Goal: Check status: Check status

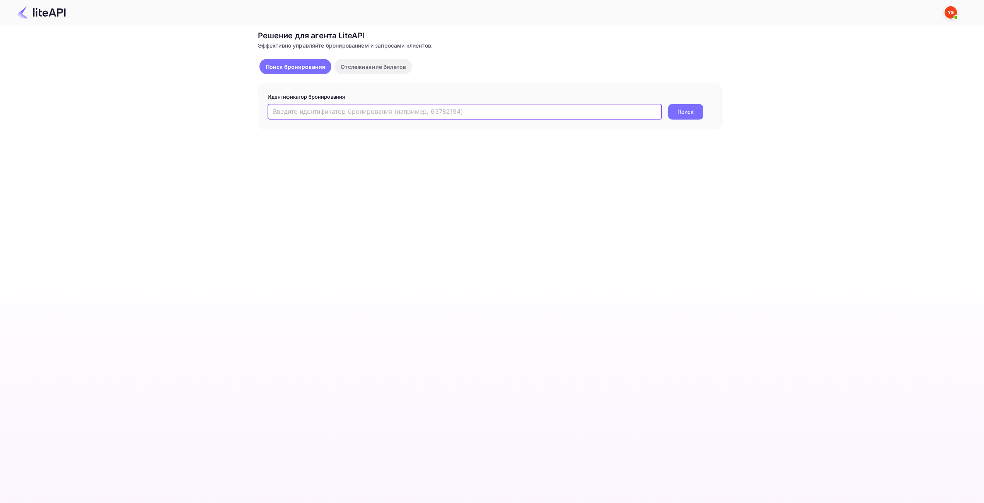
drag, startPoint x: 463, startPoint y: 111, endPoint x: 512, endPoint y: 114, distance: 49.2
click at [463, 111] on input "text" at bounding box center [465, 111] width 394 height 15
drag, startPoint x: 85, startPoint y: 135, endPoint x: 2, endPoint y: 135, distance: 83.1
click at [0, 135] on main "Несохраненные изменения Ticket Affiliate URL [URL][DOMAIN_NAME] Business partne…" at bounding box center [492, 264] width 984 height 478
drag, startPoint x: 409, startPoint y: 113, endPoint x: 0, endPoint y: 106, distance: 409.2
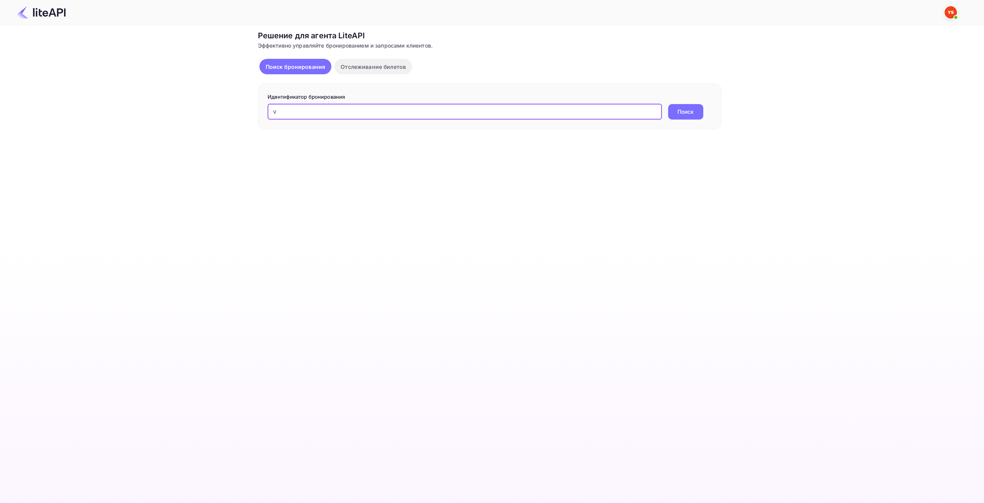
click at [0, 106] on div "Несохраненные изменения Ticket Affiliate URL [URL][DOMAIN_NAME] Business partne…" at bounding box center [487, 77] width 975 height 104
paste input "7933309"
type input "7933309"
click at [681, 113] on ya-tr-span "Поиск" at bounding box center [686, 112] width 16 height 8
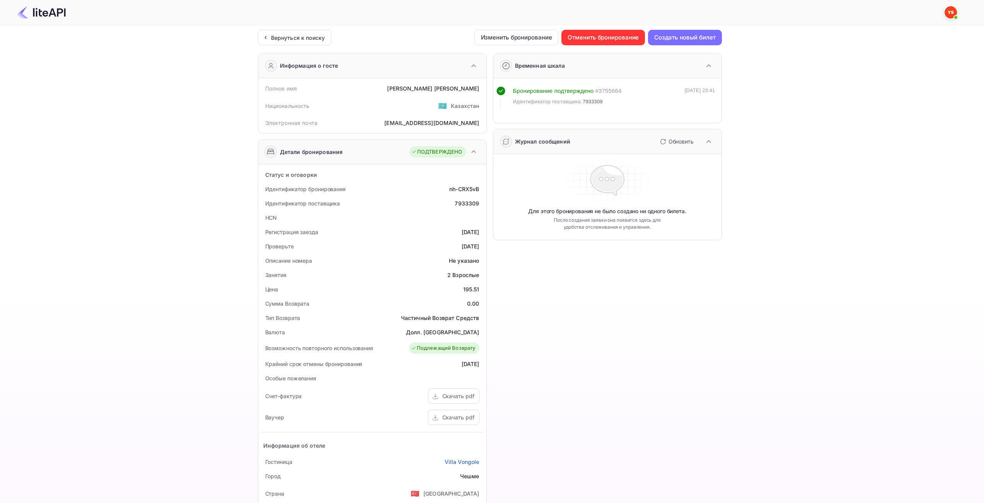
click at [473, 289] on div "195.51" at bounding box center [471, 289] width 16 height 8
copy div "195.51"
click at [791, 133] on div "Ticket Affiliate URL [URL][DOMAIN_NAME] Business partner name Nuitee Travel Cus…" at bounding box center [489, 306] width 961 height 552
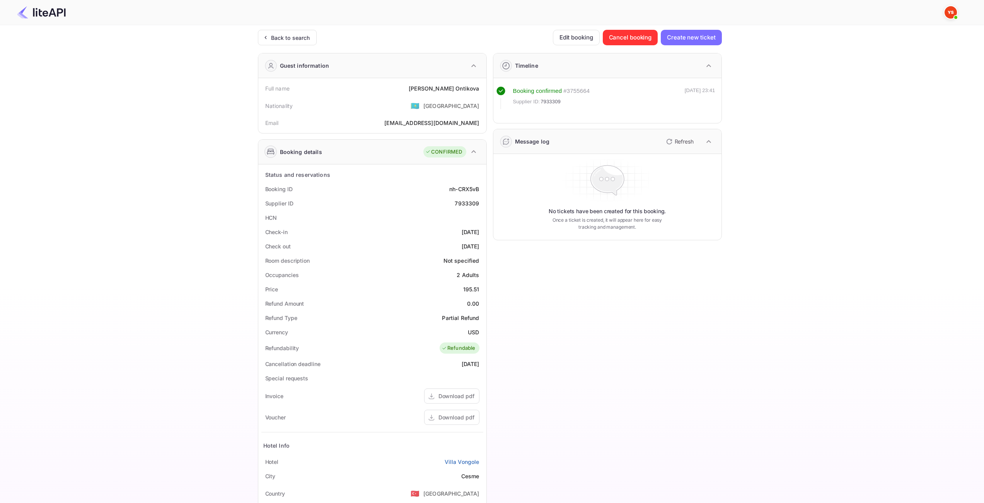
click at [473, 330] on ya-tr-span "USD" at bounding box center [473, 332] width 11 height 7
copy ya-tr-span "USD"
